Goal: Task Accomplishment & Management: Complete application form

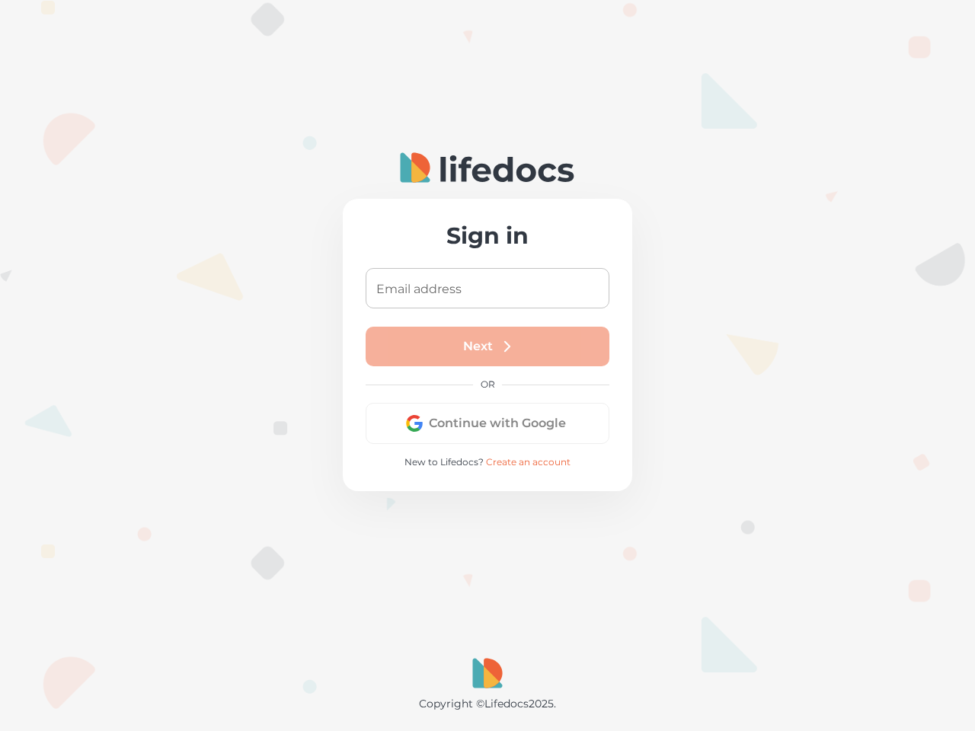
click at [488, 366] on div "Next" at bounding box center [488, 347] width 244 height 40
click at [488, 288] on input "Email address" at bounding box center [488, 288] width 244 height 40
click at [488, 424] on button "Continue with Google" at bounding box center [488, 423] width 244 height 41
